Goal: Task Accomplishment & Management: Manage account settings

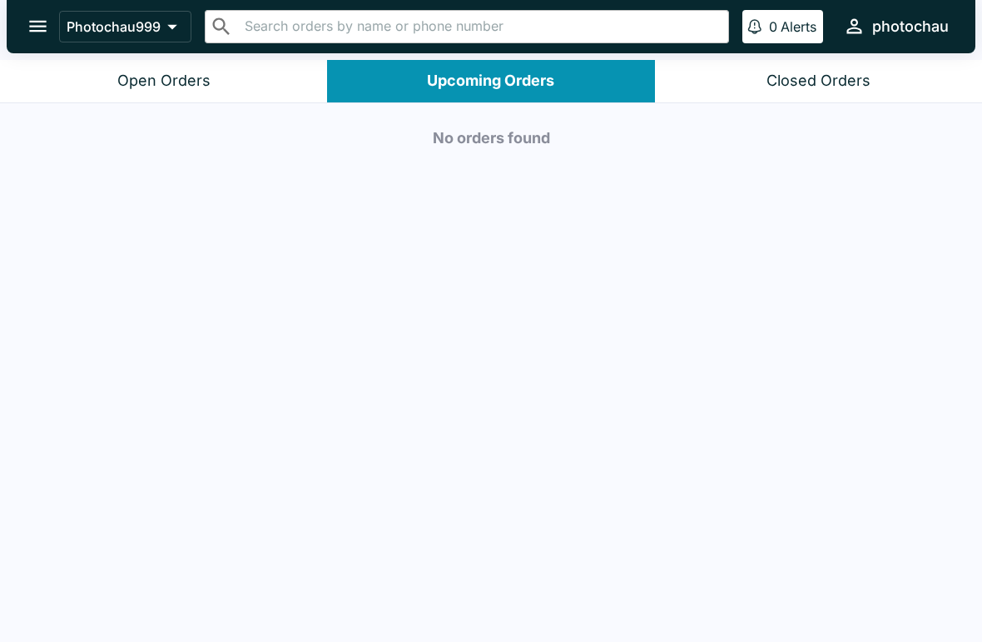
click at [191, 81] on div "Open Orders" at bounding box center [163, 81] width 93 height 19
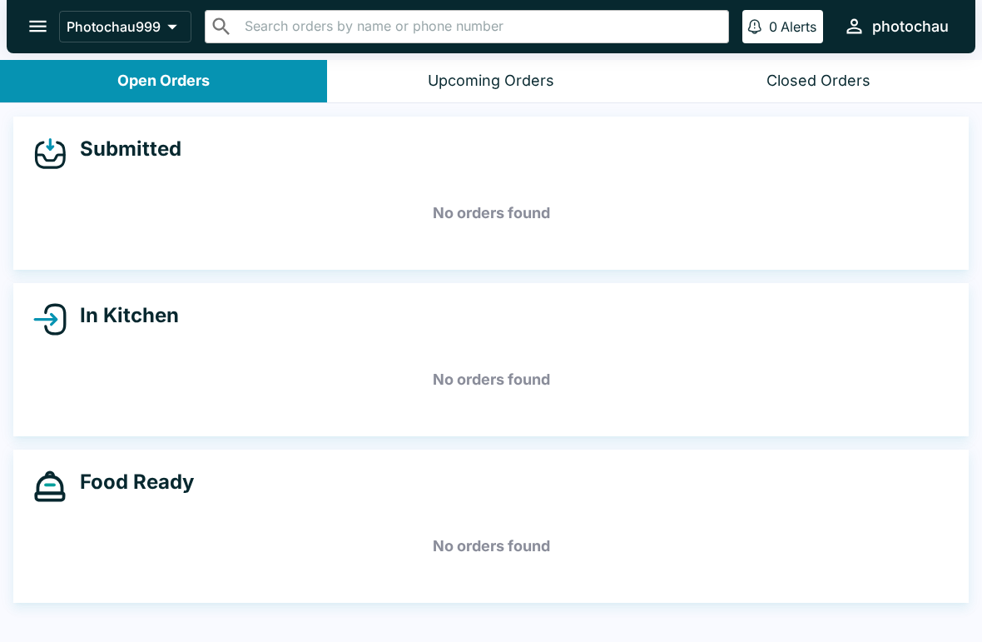
click at [181, 94] on button "Open Orders" at bounding box center [163, 81] width 327 height 42
click at [180, 93] on button "Open Orders" at bounding box center [163, 81] width 327 height 42
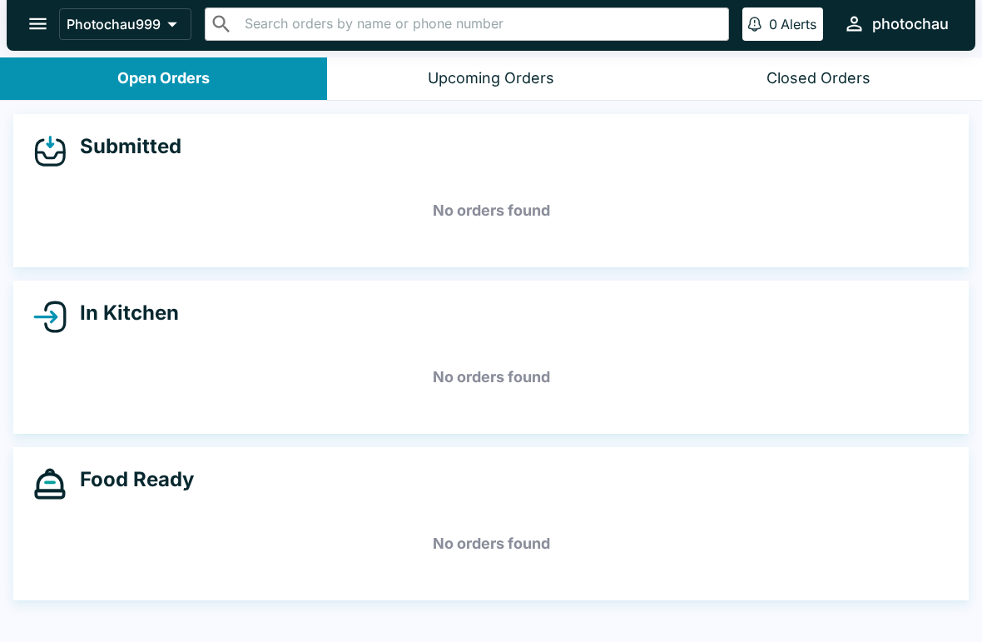
click at [370, 77] on button "Upcoming Orders" at bounding box center [490, 79] width 327 height 42
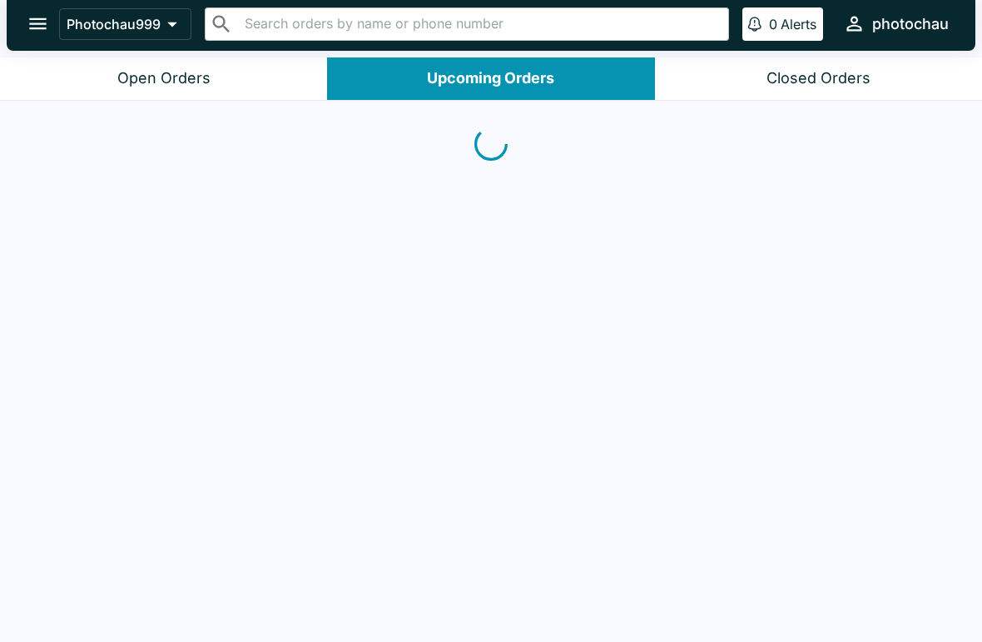
click at [231, 75] on button "Open Orders" at bounding box center [163, 78] width 327 height 42
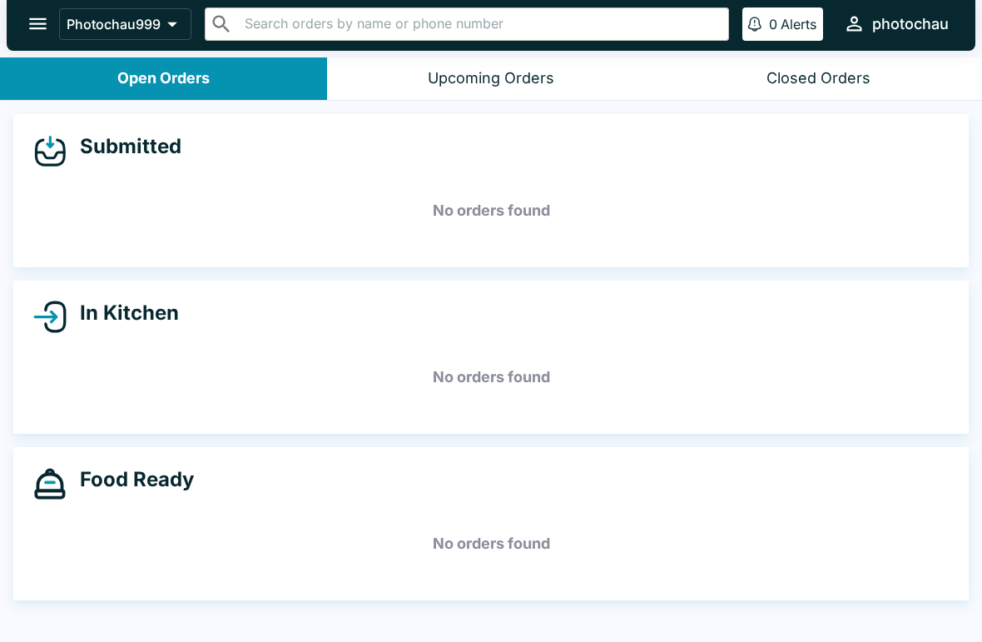
click at [142, 27] on p "Photochau999" at bounding box center [114, 24] width 94 height 17
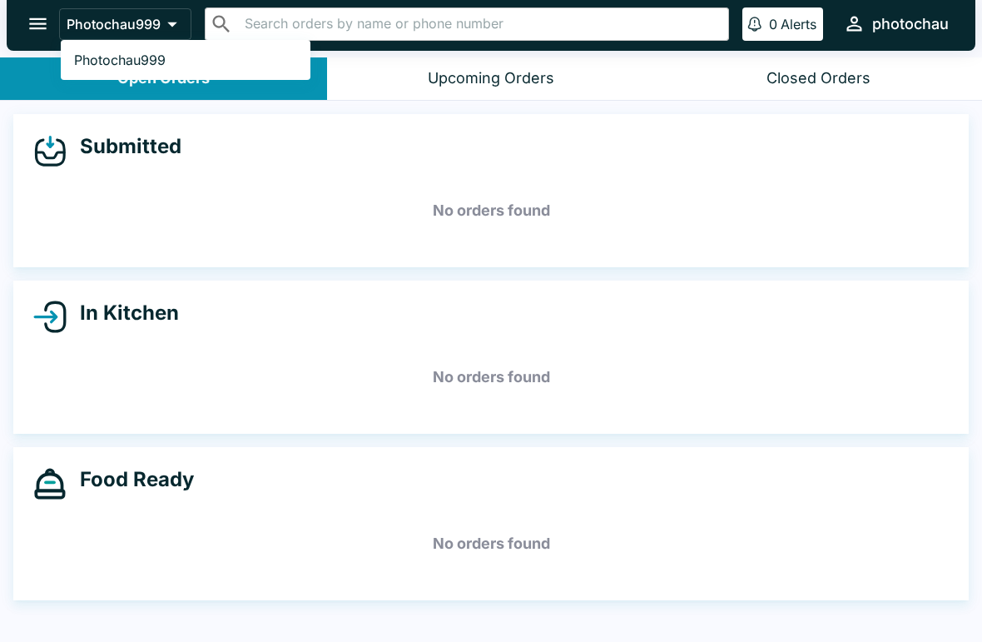
click at [344, 311] on div at bounding box center [491, 321] width 982 height 642
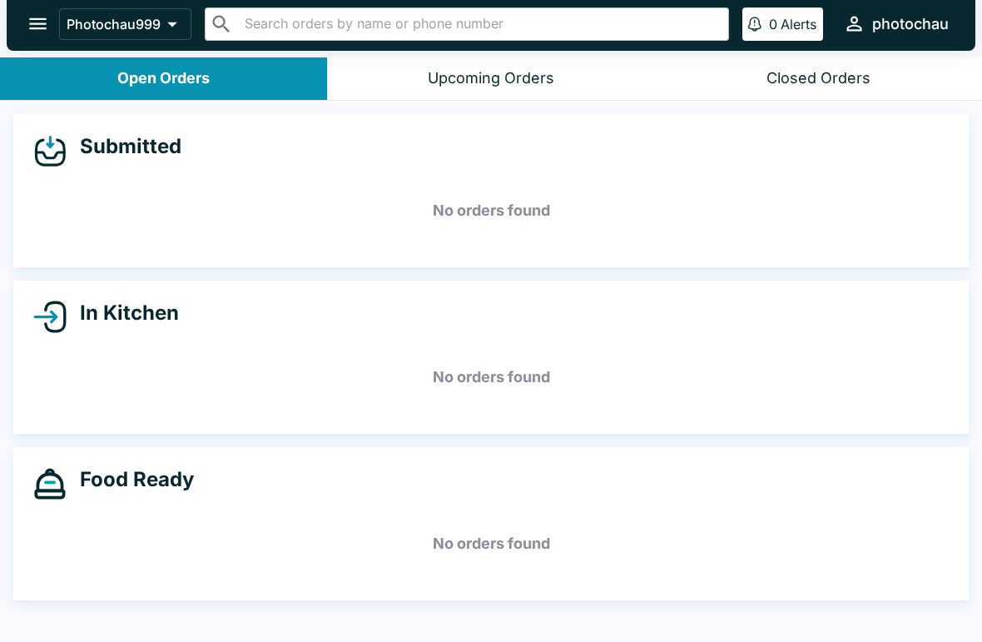
click at [38, 36] on button "open drawer" at bounding box center [38, 23] width 42 height 42
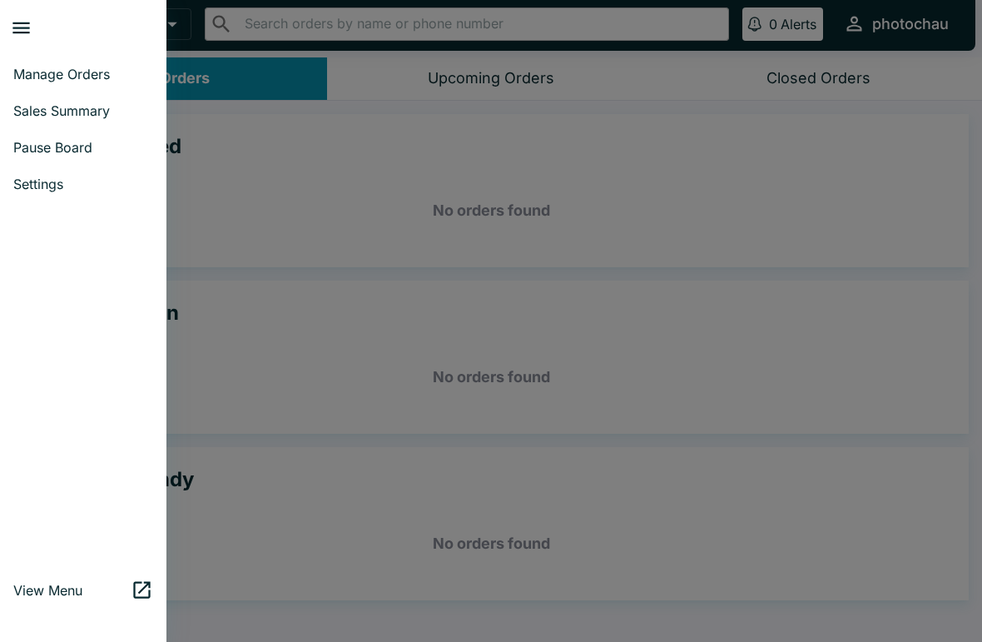
click at [64, 156] on span "Pause Board" at bounding box center [83, 147] width 140 height 17
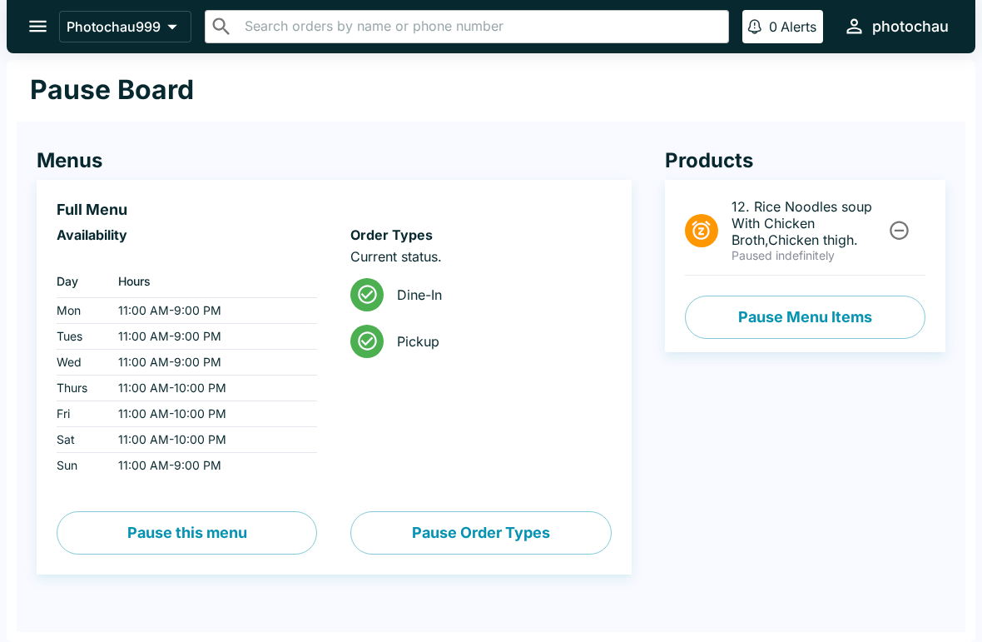
click at [39, 7] on button "open drawer" at bounding box center [38, 26] width 42 height 42
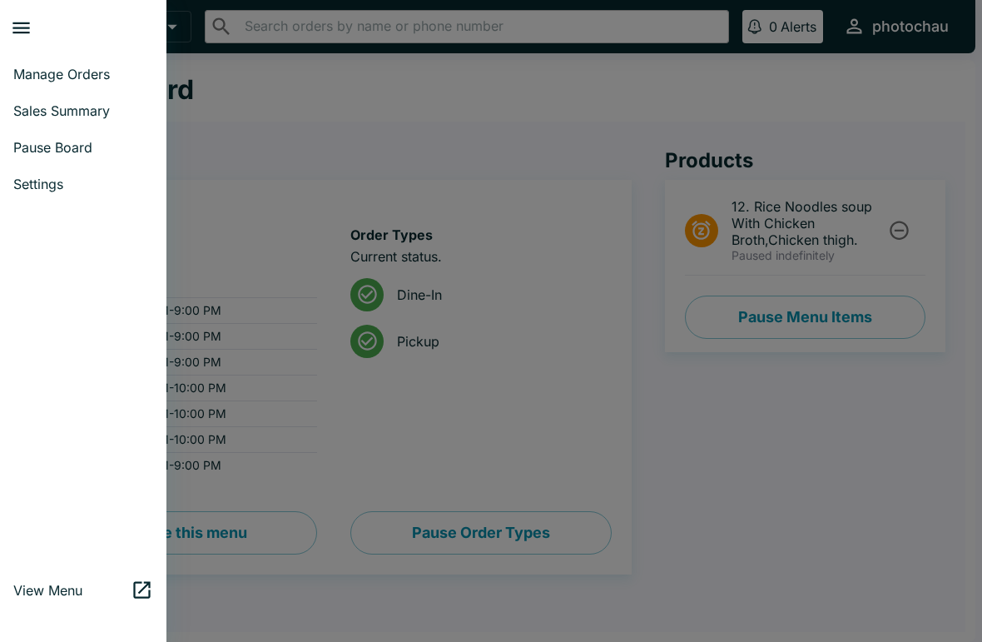
click at [55, 73] on span "Manage Orders" at bounding box center [83, 74] width 140 height 17
